Goal: Browse casually: Explore the website without a specific task or goal

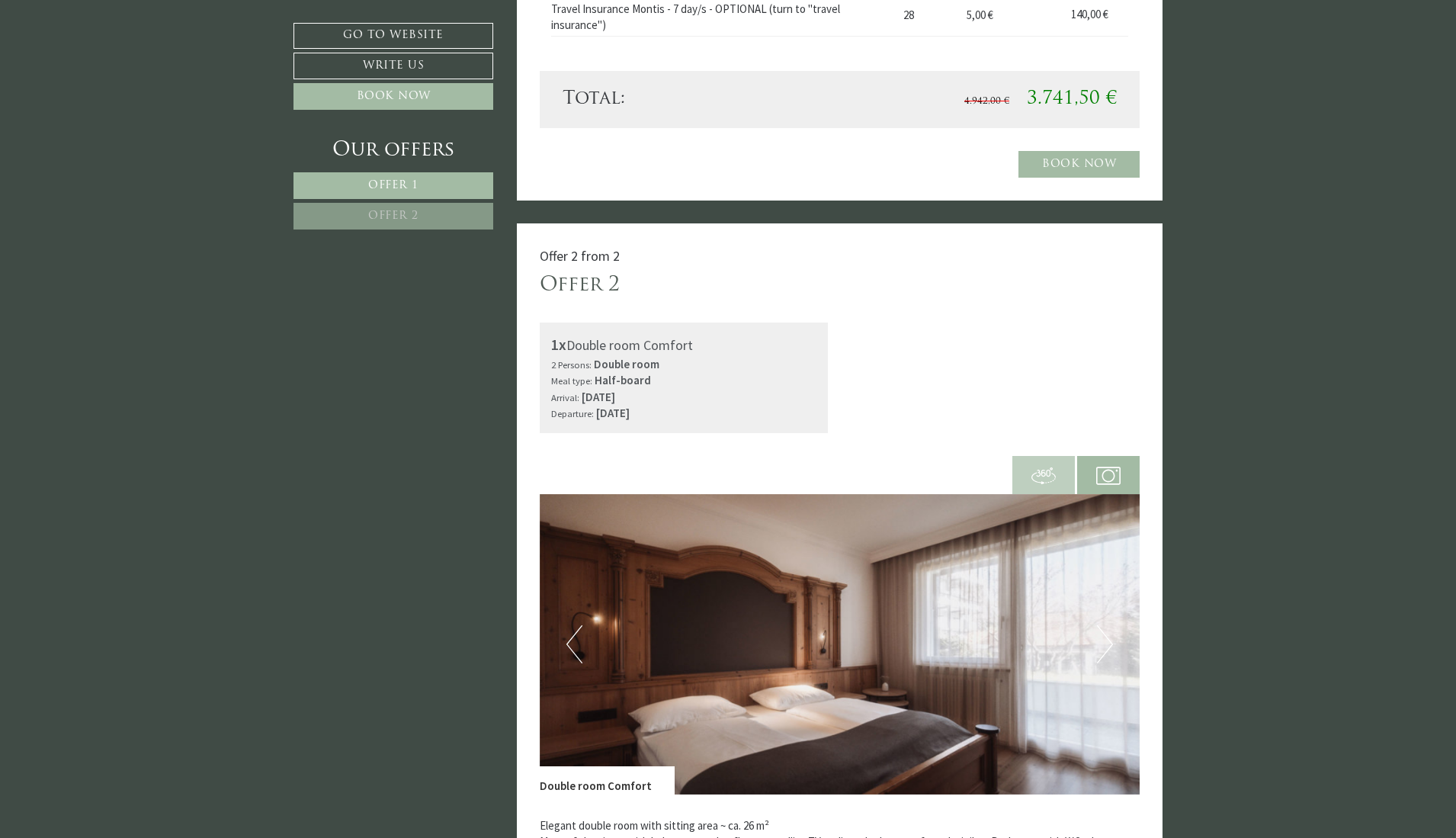
scroll to position [1448, 0]
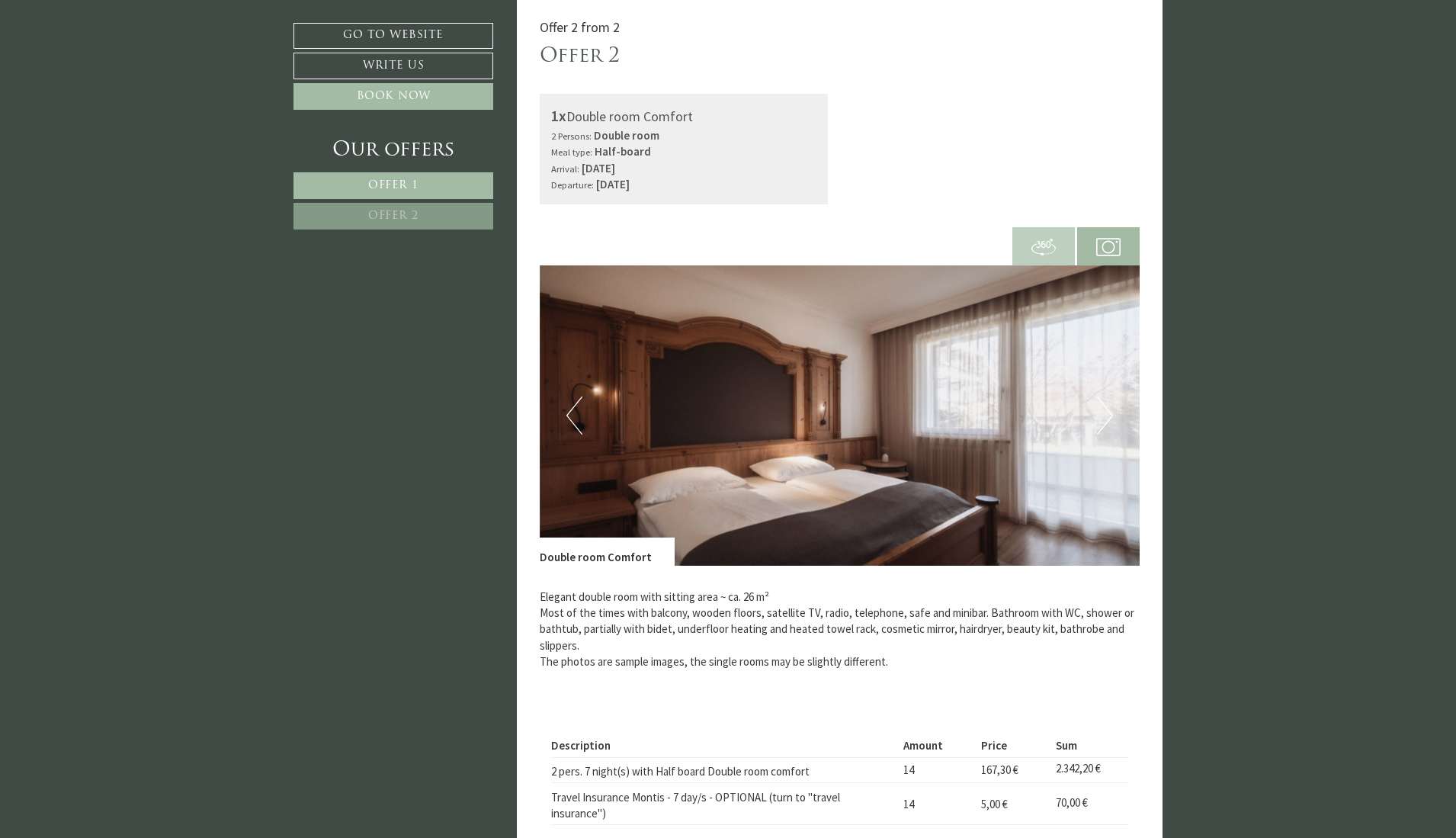
click at [1115, 420] on img at bounding box center [839, 415] width 600 height 300
click at [571, 415] on button "Previous" at bounding box center [574, 415] width 16 height 38
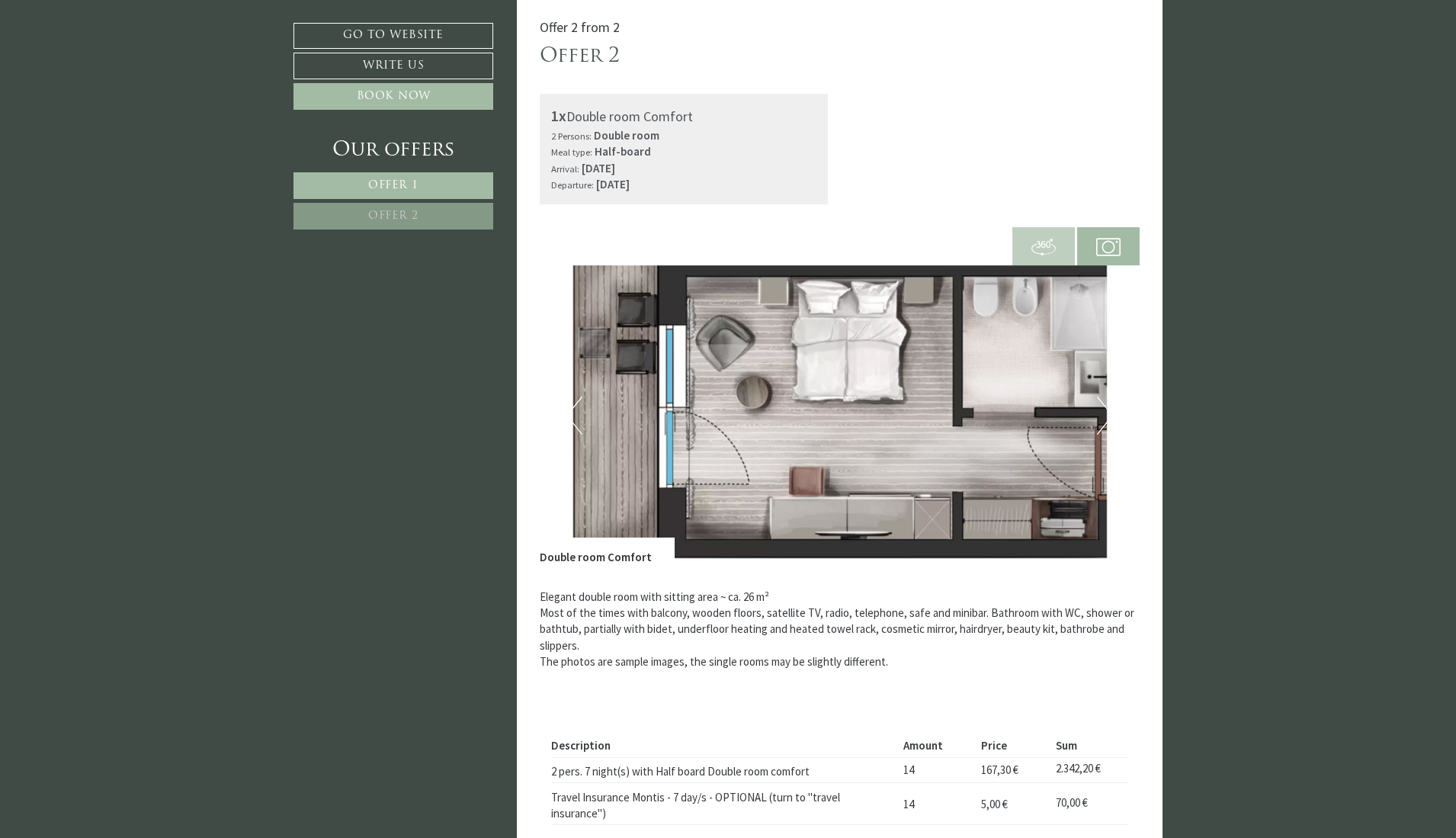
click at [571, 415] on button "Previous" at bounding box center [574, 415] width 16 height 38
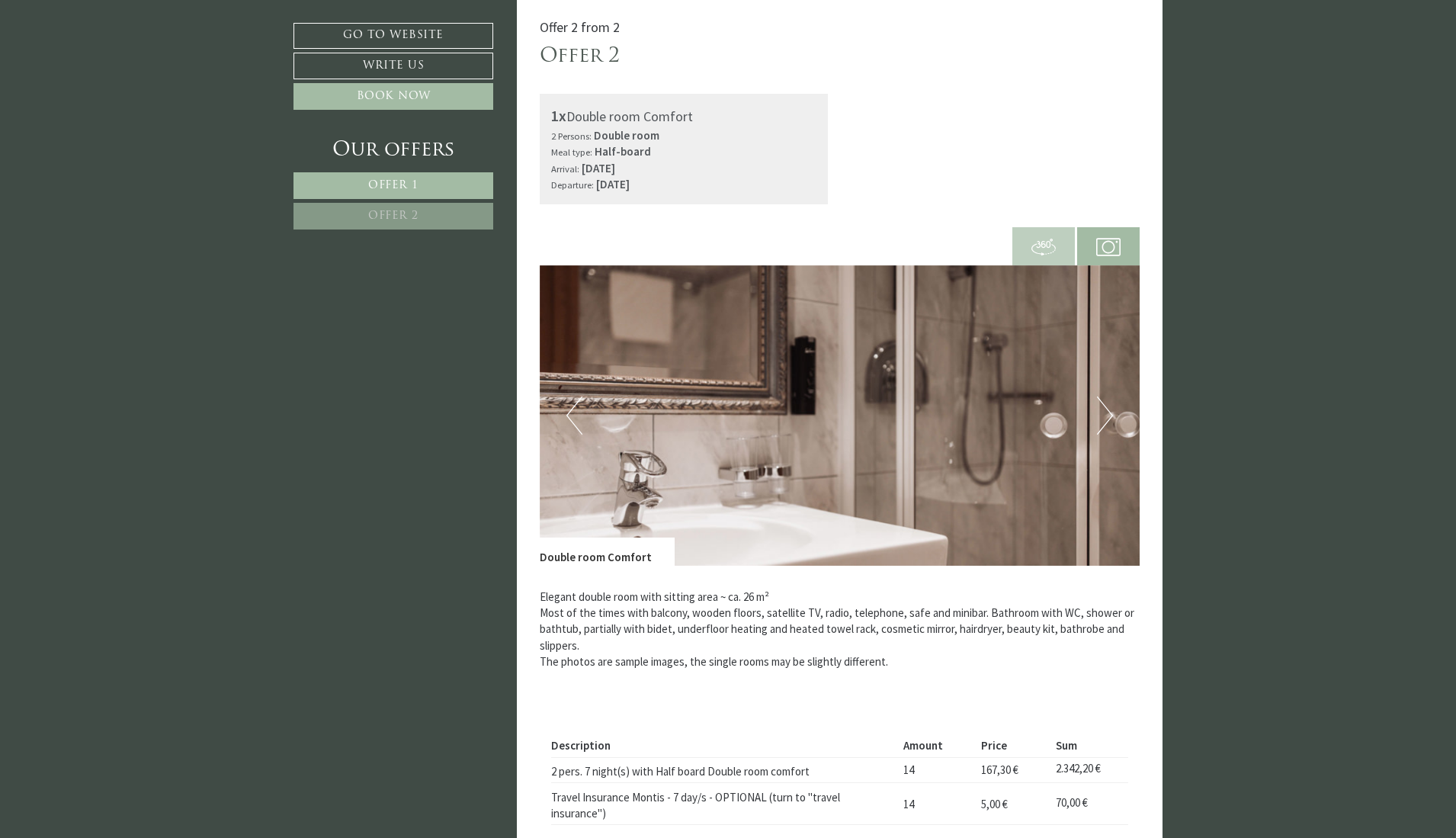
click at [571, 415] on button "Previous" at bounding box center [574, 415] width 16 height 38
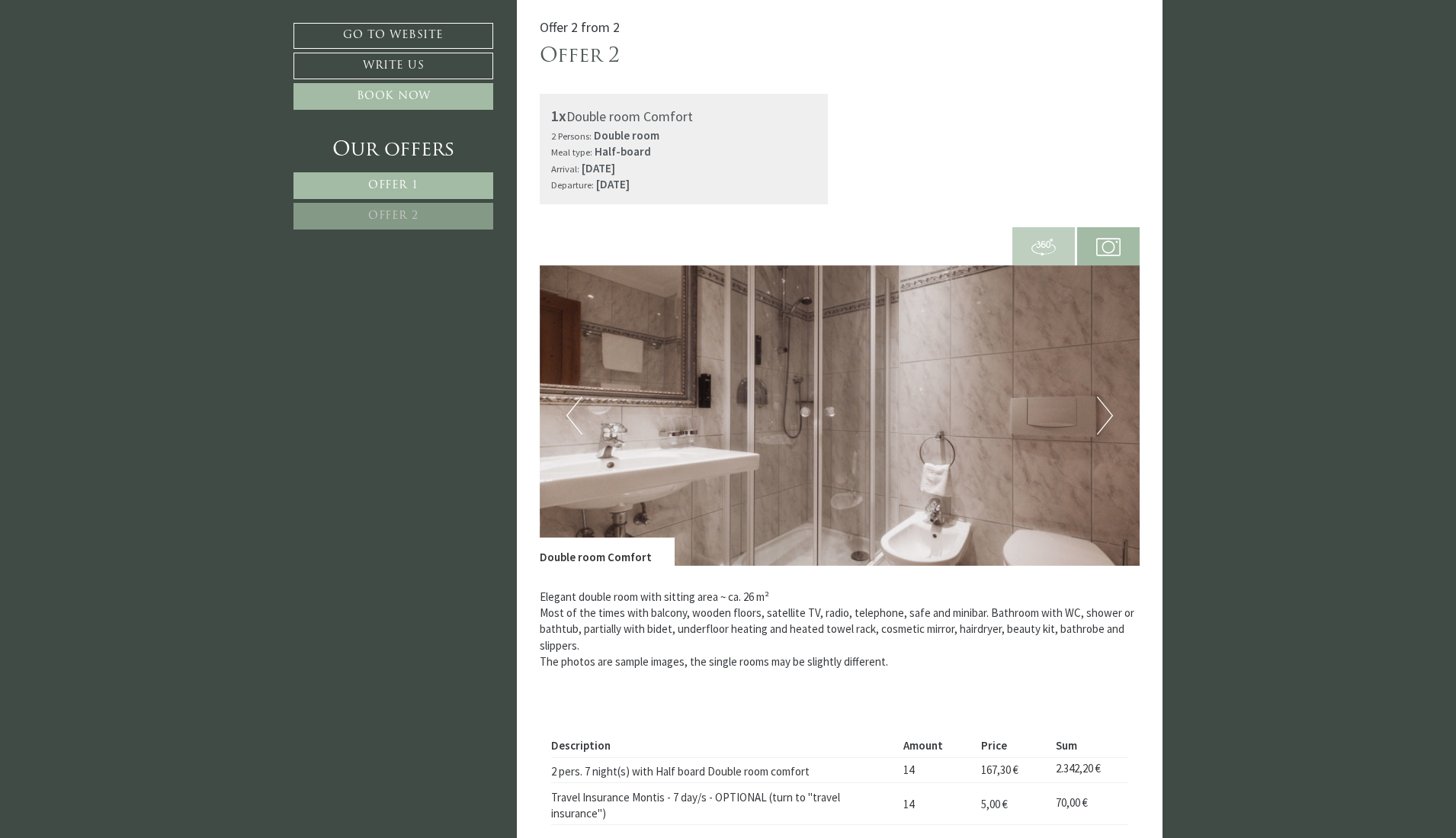
click at [571, 415] on button "Previous" at bounding box center [574, 415] width 16 height 38
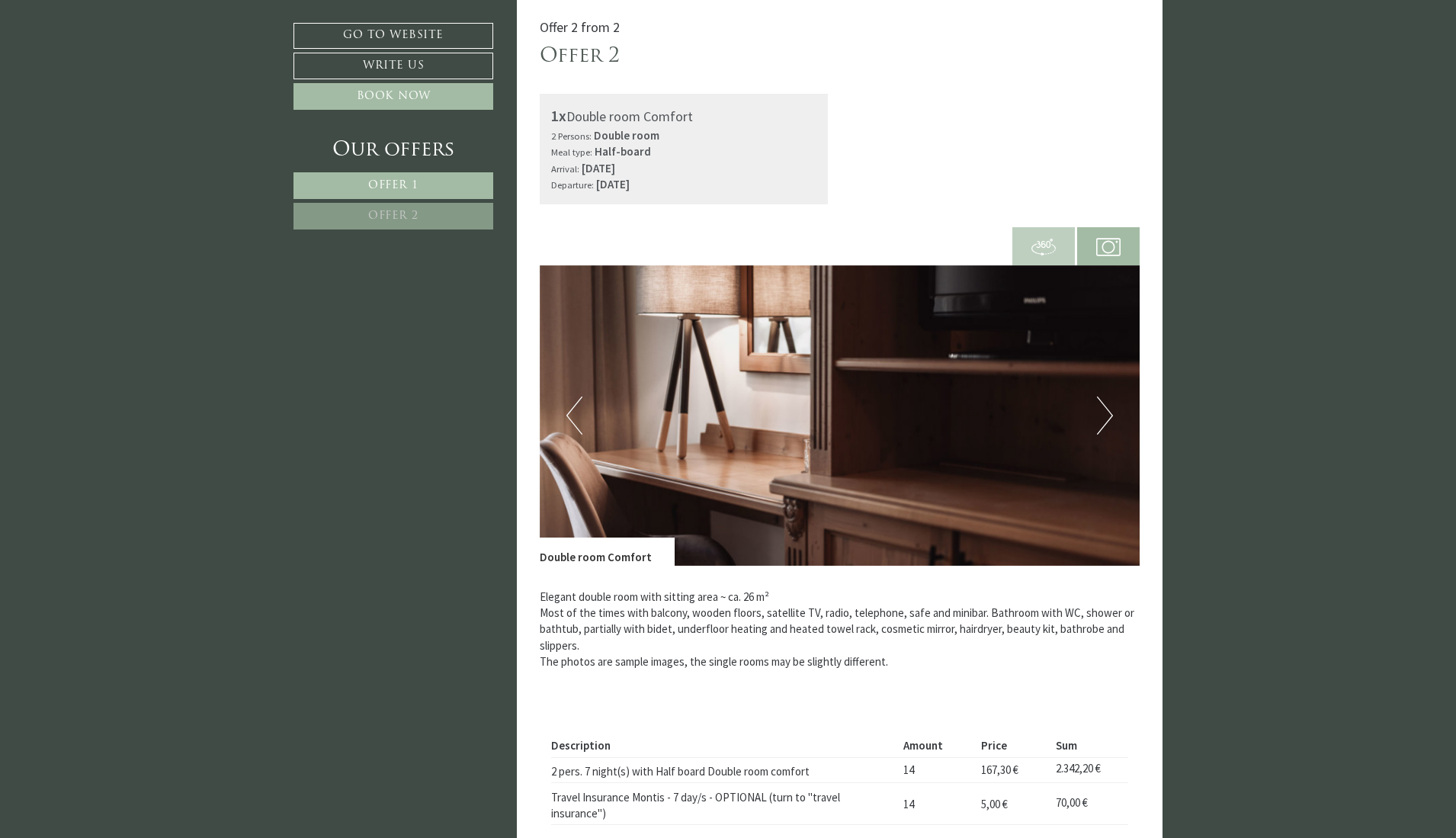
click at [571, 415] on button "Previous" at bounding box center [574, 415] width 16 height 38
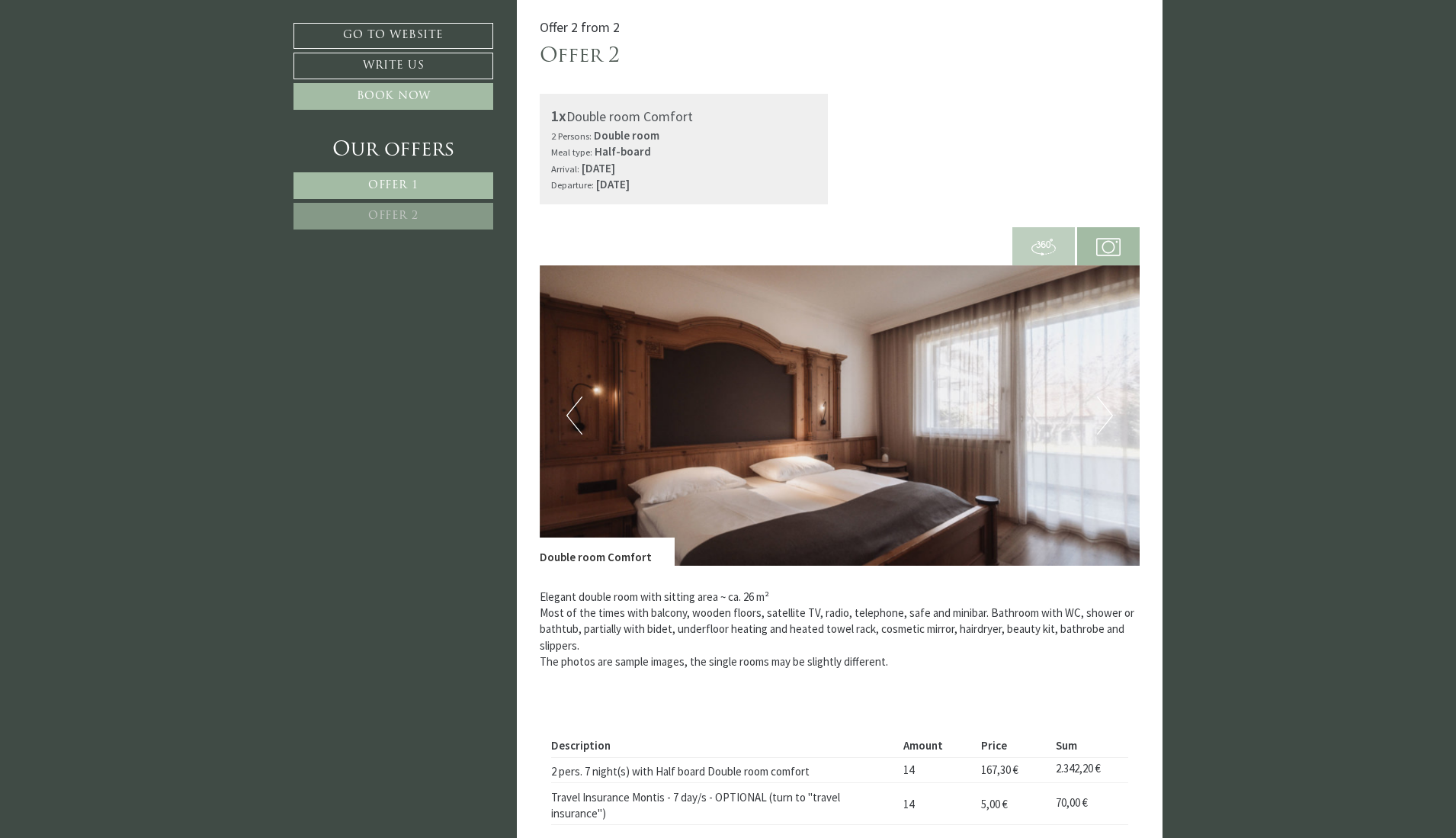
click at [1111, 428] on button "Next" at bounding box center [1104, 415] width 16 height 38
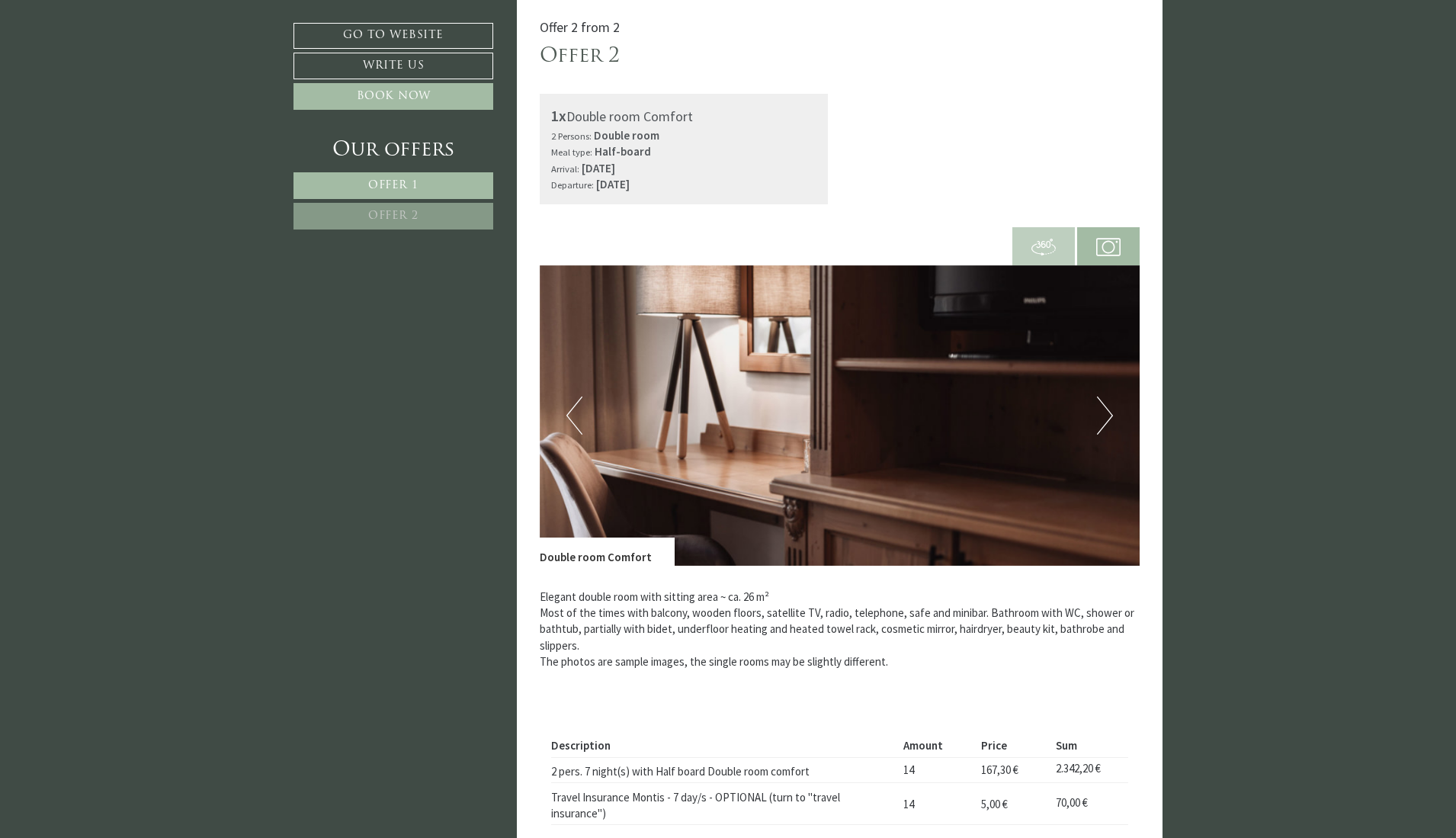
click at [1111, 428] on button "Next" at bounding box center [1104, 415] width 16 height 38
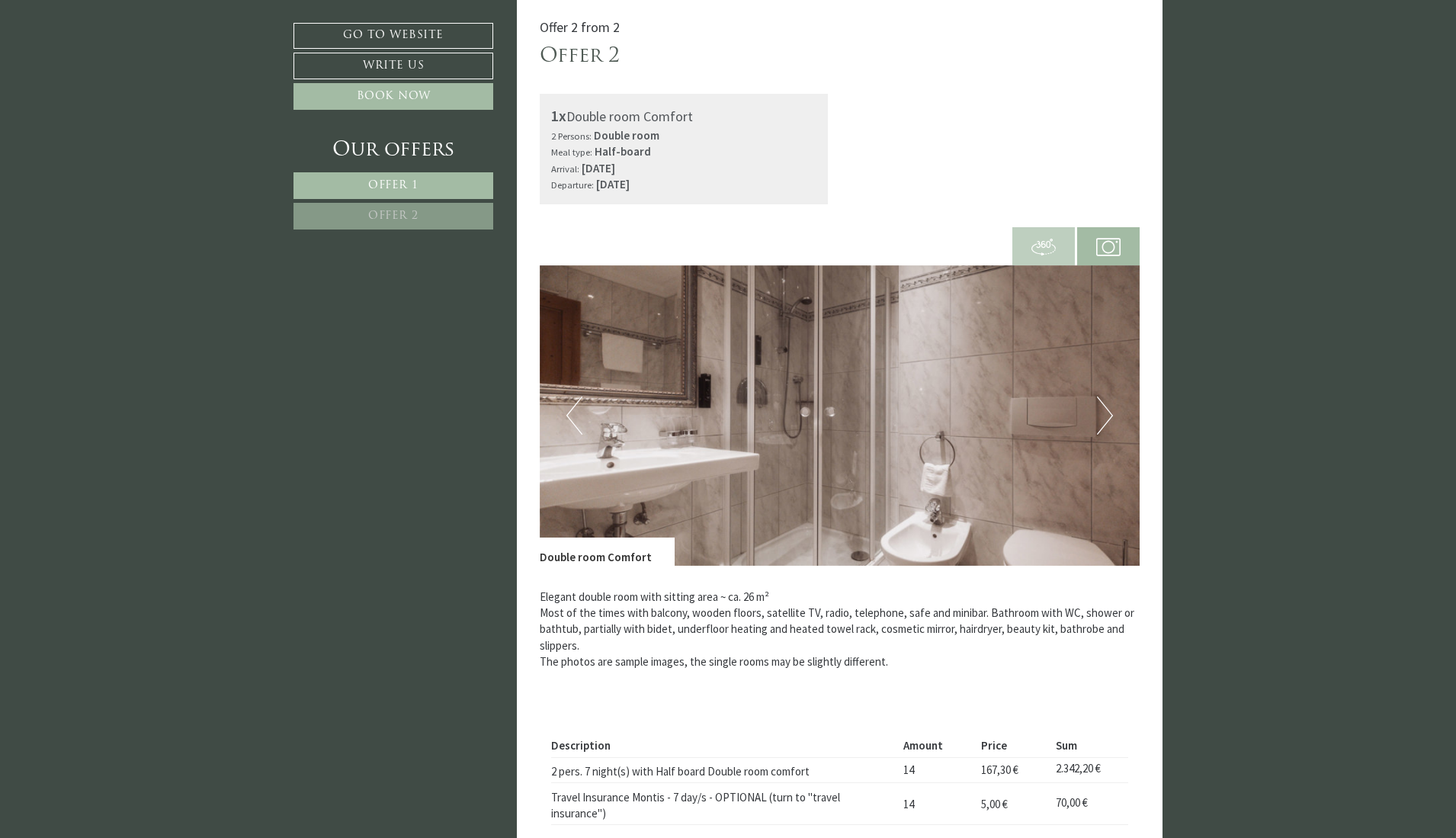
click at [1111, 428] on button "Next" at bounding box center [1104, 415] width 16 height 38
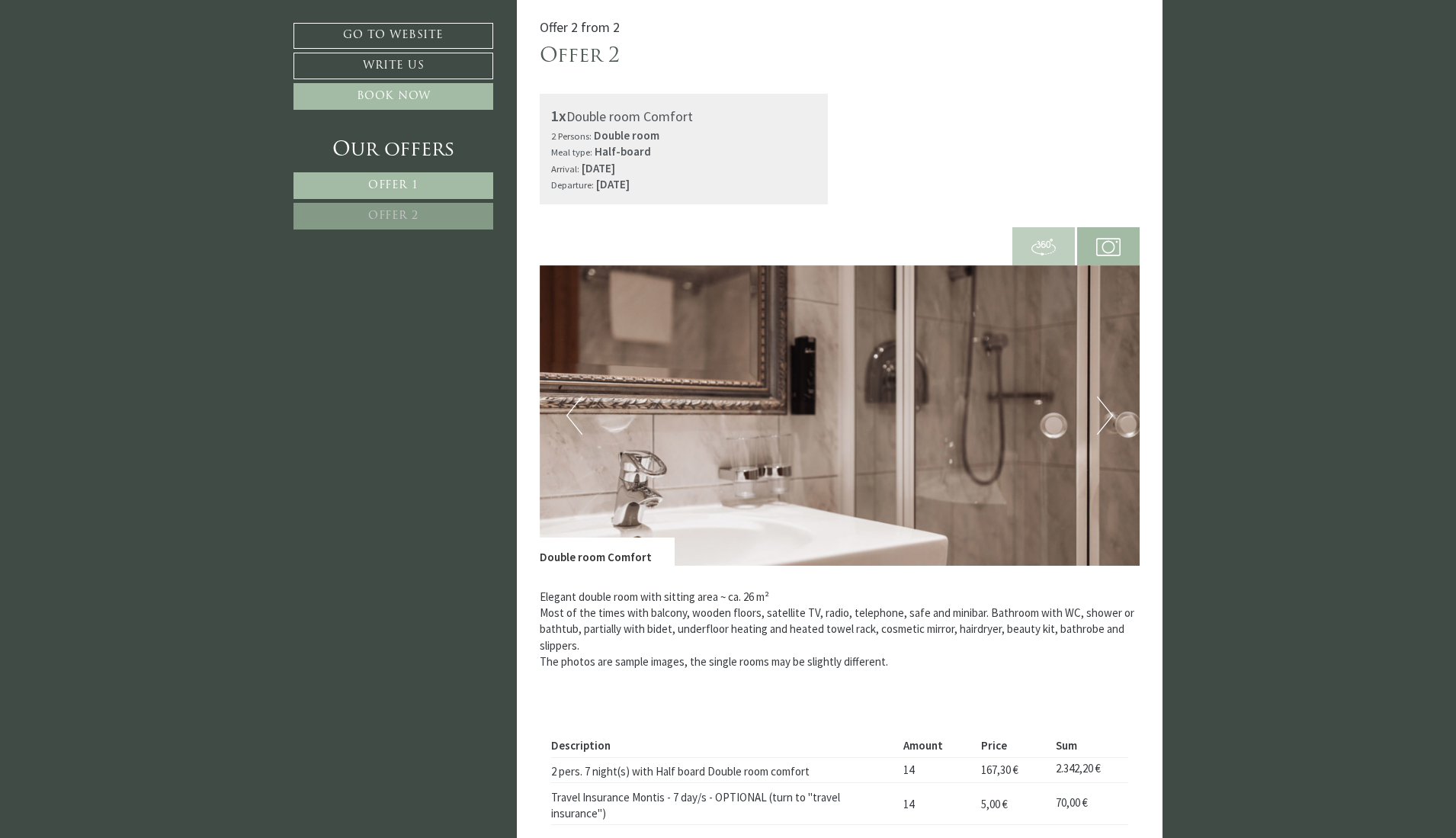
click at [1111, 428] on button "Next" at bounding box center [1104, 415] width 16 height 38
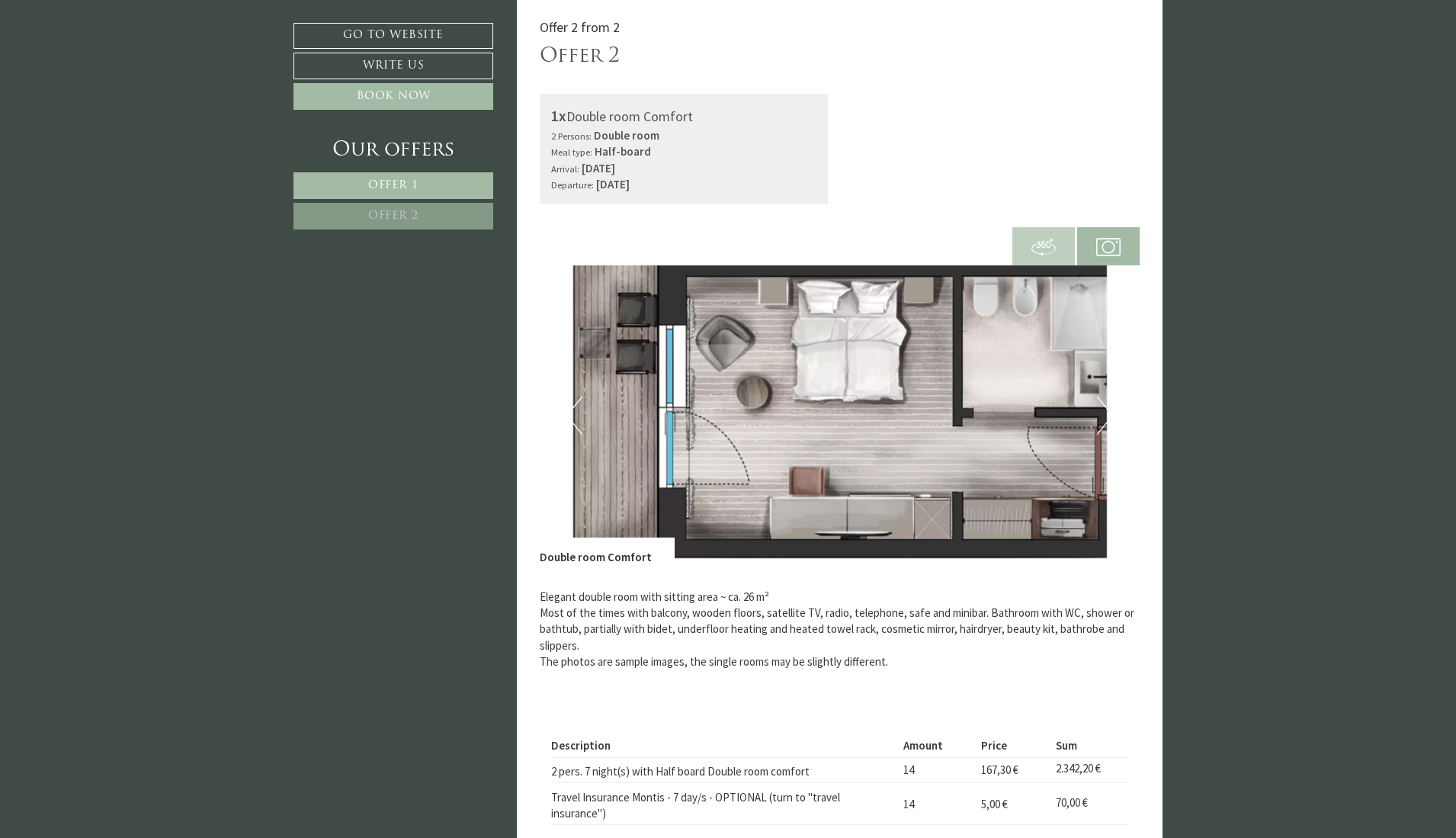
click at [1111, 428] on button "Next" at bounding box center [1104, 415] width 16 height 38
